Goal: Task Accomplishment & Management: Use online tool/utility

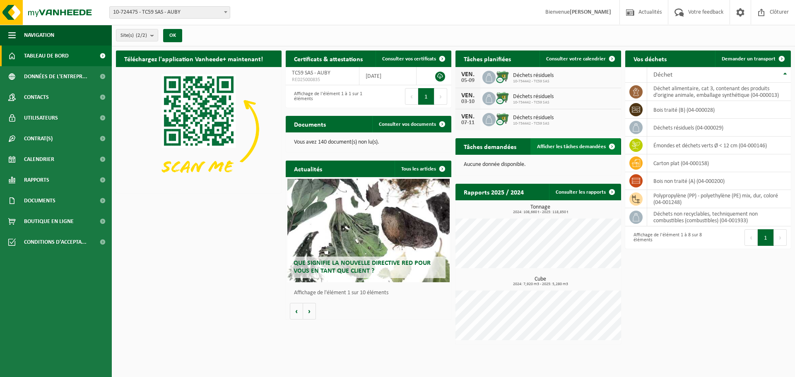
click at [570, 147] on span "Afficher les tâches demandées" at bounding box center [571, 146] width 69 height 5
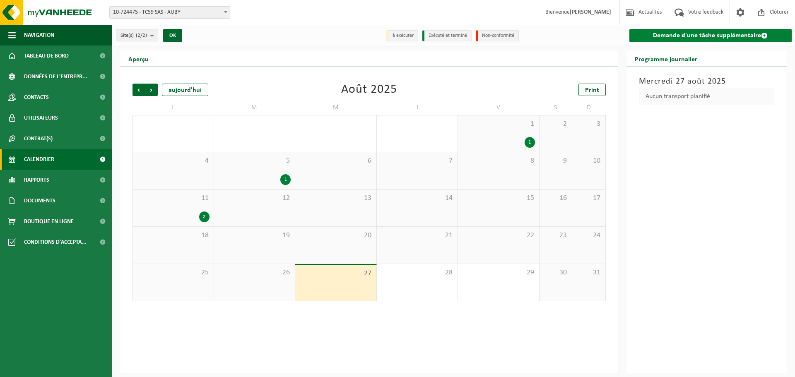
click at [733, 36] on link "Demande d'une tâche supplémentaire" at bounding box center [710, 35] width 163 height 13
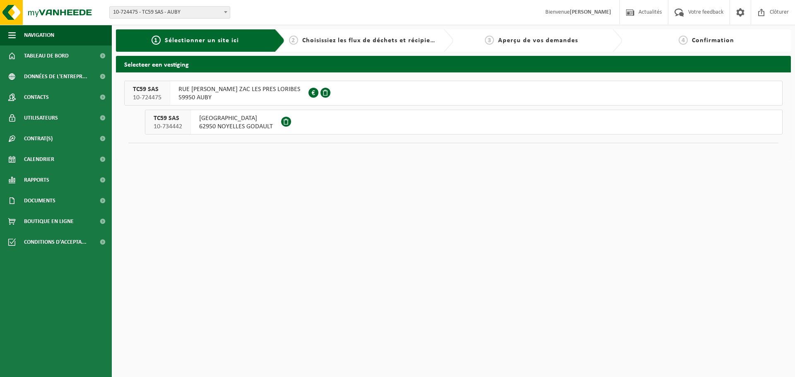
click at [243, 88] on span "RUE GILLES VILLENEUVE ZAC LES PRES LORIBES" at bounding box center [239, 89] width 122 height 8
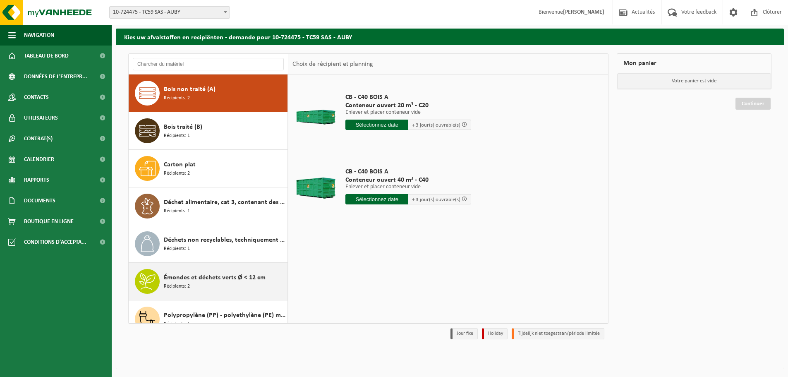
scroll to position [14, 0]
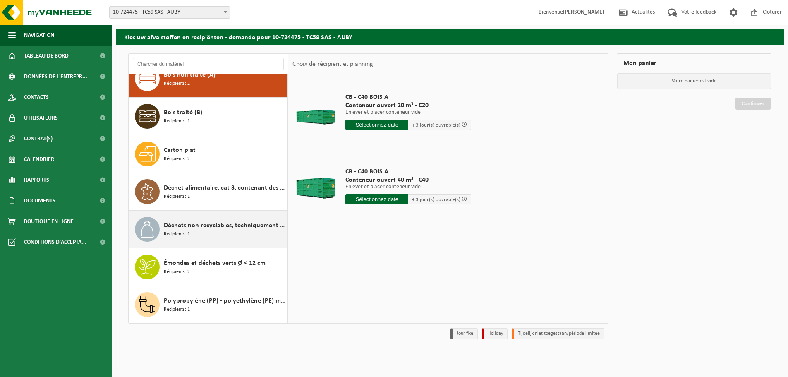
click at [174, 231] on span "Récipients: 1" at bounding box center [177, 235] width 26 height 8
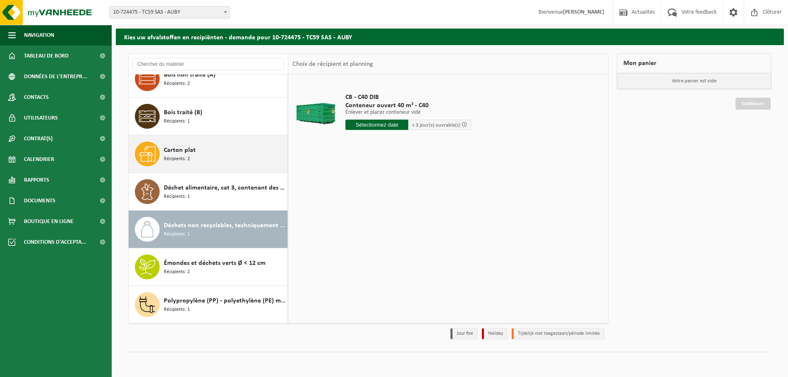
click at [175, 154] on span "Carton plat" at bounding box center [180, 150] width 32 height 10
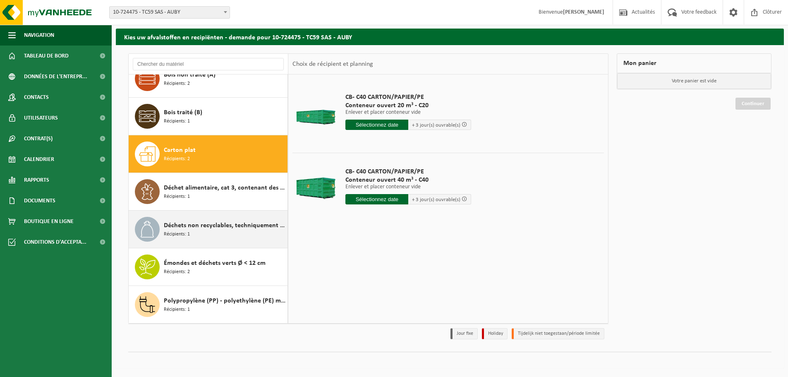
click at [177, 229] on span "Déchets non recyclables, techniquement non combustibles (combustibles)" at bounding box center [225, 226] width 122 height 10
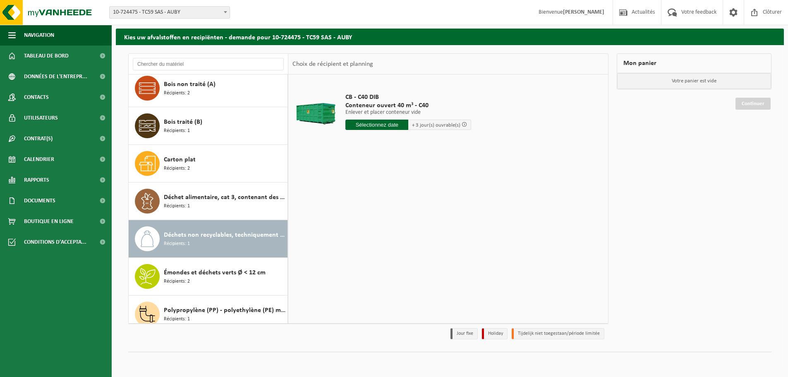
scroll to position [0, 0]
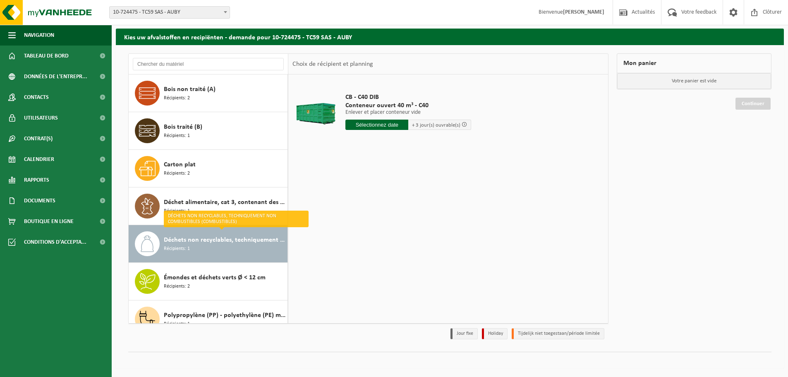
click at [207, 242] on span "Déchets non recyclables, techniquement non combustibles (combustibles)" at bounding box center [225, 240] width 122 height 10
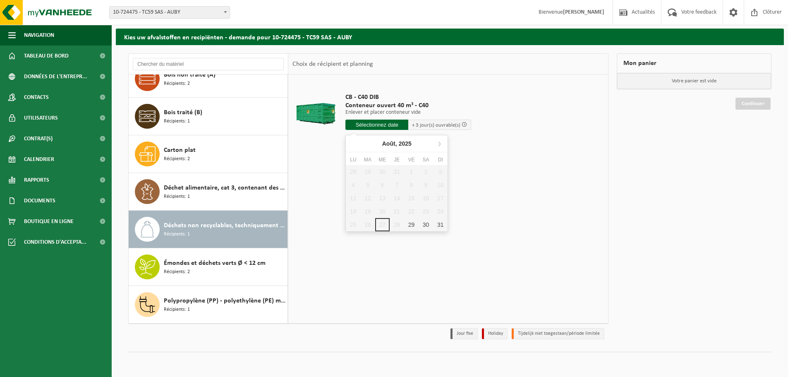
click at [378, 126] on input "text" at bounding box center [377, 125] width 63 height 10
click at [412, 227] on div "29" at bounding box center [411, 224] width 14 height 13
type input "à partir de 2025-08-29"
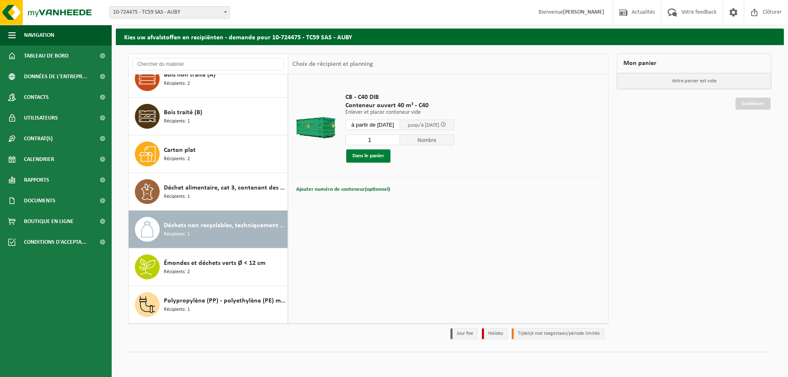
click at [370, 156] on button "Dans le panier" at bounding box center [368, 155] width 44 height 13
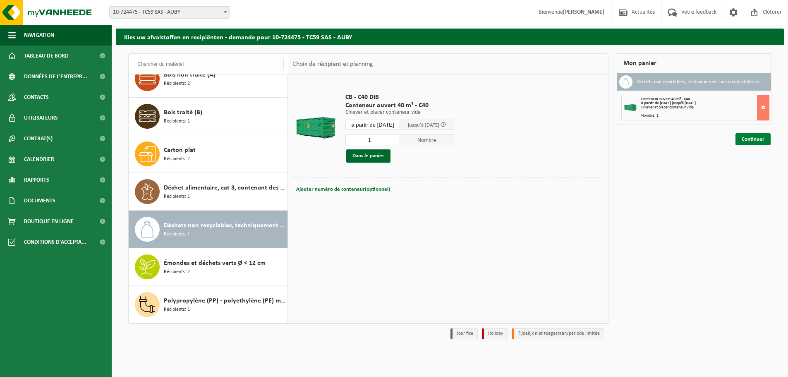
click at [757, 138] on link "Continuer" at bounding box center [753, 139] width 35 height 12
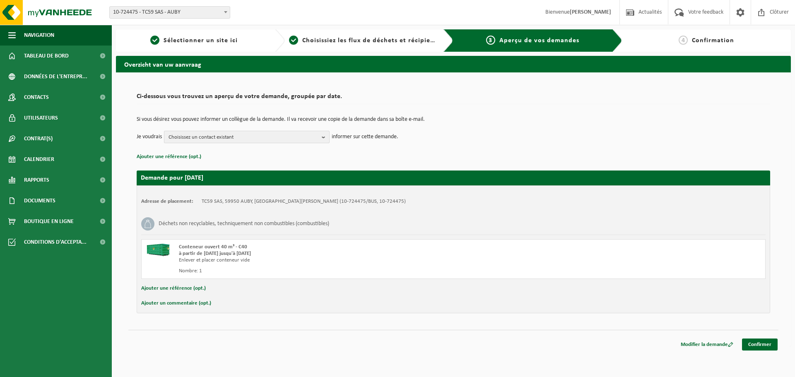
click at [326, 137] on b "button" at bounding box center [325, 137] width 7 height 12
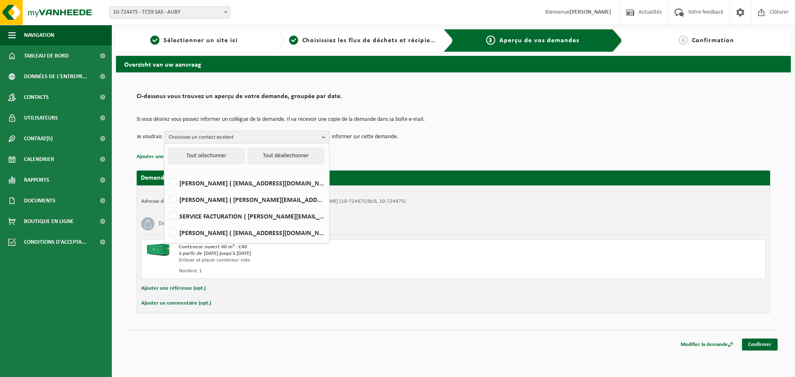
click at [532, 131] on td "Je voudrais Choisissez un contact existant Tout sélectionner Tout désélectionne…" at bounding box center [453, 137] width 633 height 12
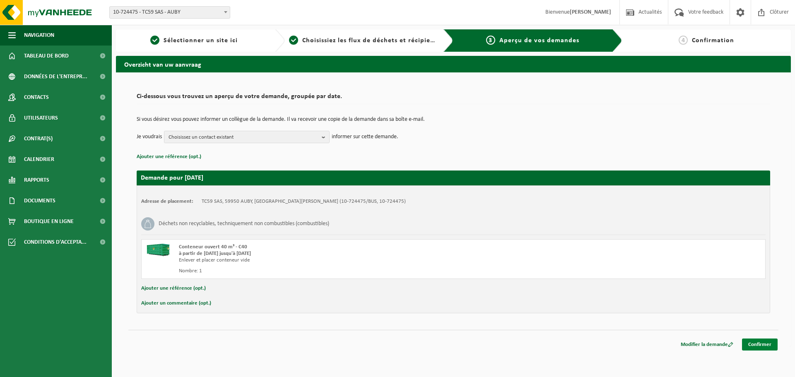
click at [763, 345] on link "Confirmer" at bounding box center [760, 345] width 36 height 12
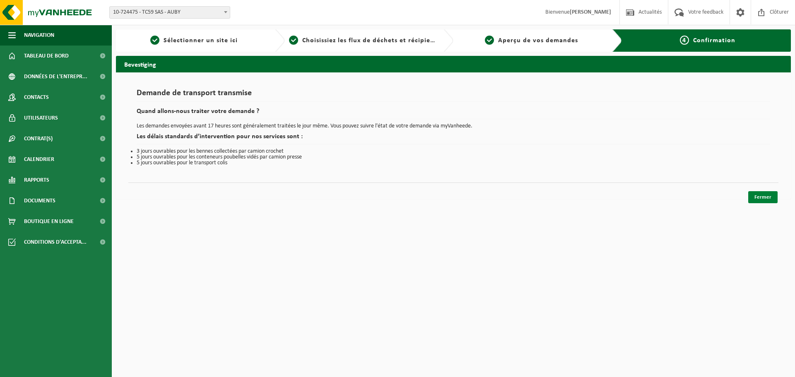
click at [761, 198] on link "Fermer" at bounding box center [762, 197] width 29 height 12
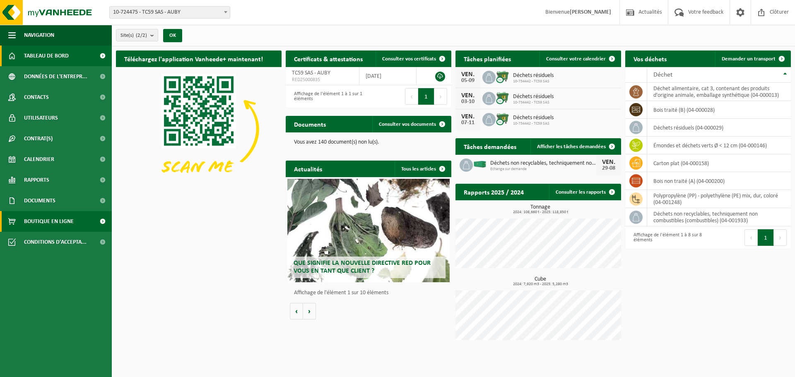
click at [49, 219] on span "Boutique en ligne" at bounding box center [49, 221] width 50 height 21
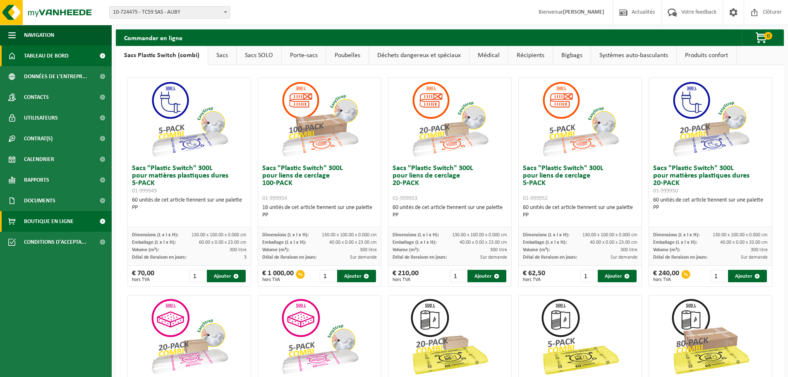
click at [49, 59] on span "Tableau de bord" at bounding box center [46, 56] width 45 height 21
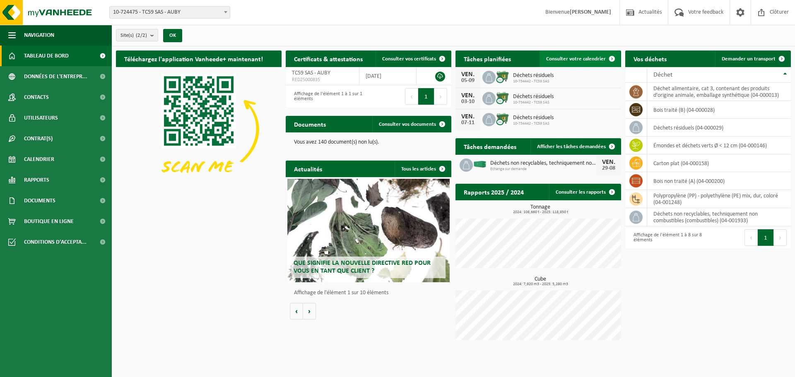
click at [575, 53] on link "Consulter votre calendrier" at bounding box center [579, 58] width 81 height 17
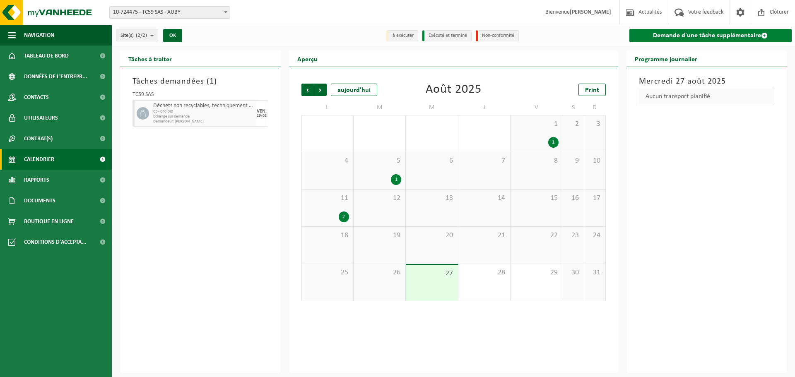
click at [680, 35] on link "Demande d'une tâche supplémentaire" at bounding box center [710, 35] width 163 height 13
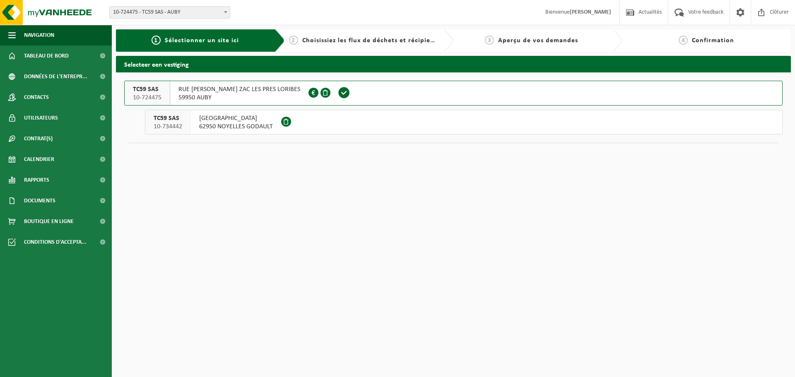
click at [221, 94] on span "59950 AUBY" at bounding box center [239, 98] width 122 height 8
